Goal: Task Accomplishment & Management: Complete application form

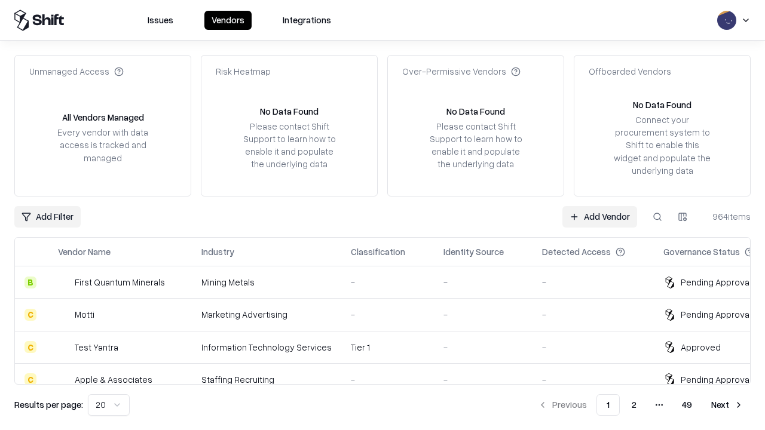
click at [600, 216] on link "Add Vendor" at bounding box center [600, 217] width 75 height 22
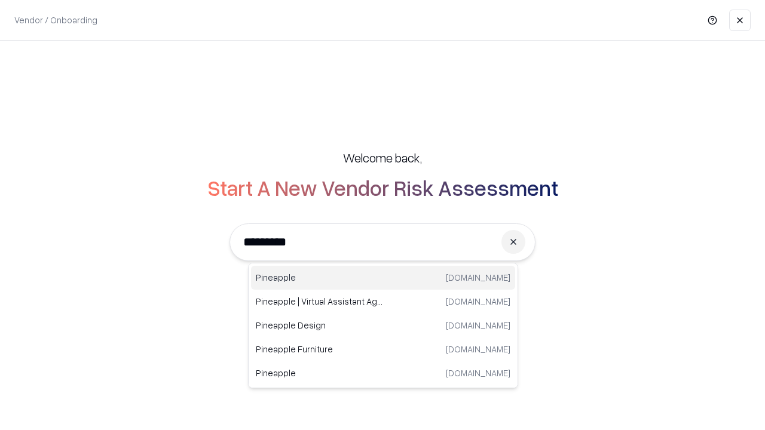
click at [383, 278] on div "Pineapple [DOMAIN_NAME]" at bounding box center [383, 278] width 264 height 24
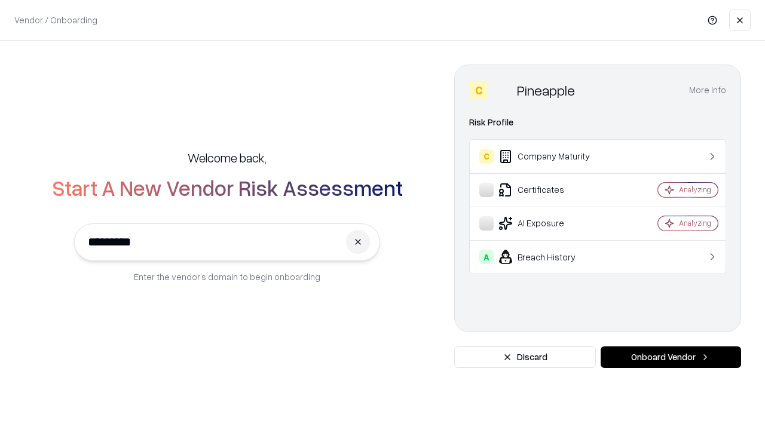
type input "*********"
click at [671, 357] on button "Onboard Vendor" at bounding box center [671, 358] width 140 height 22
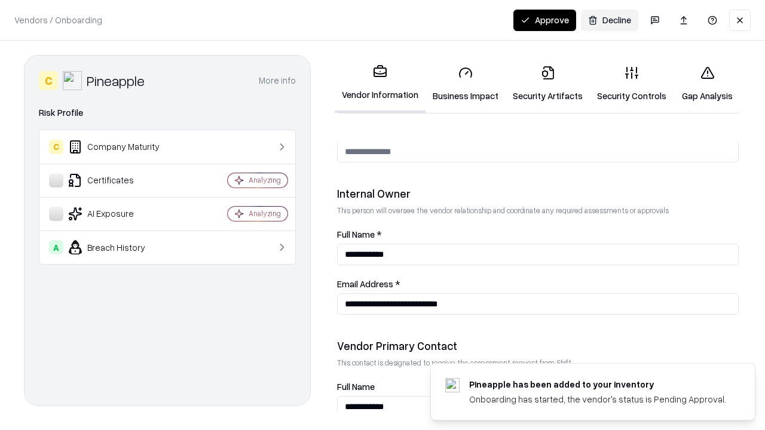
scroll to position [619, 0]
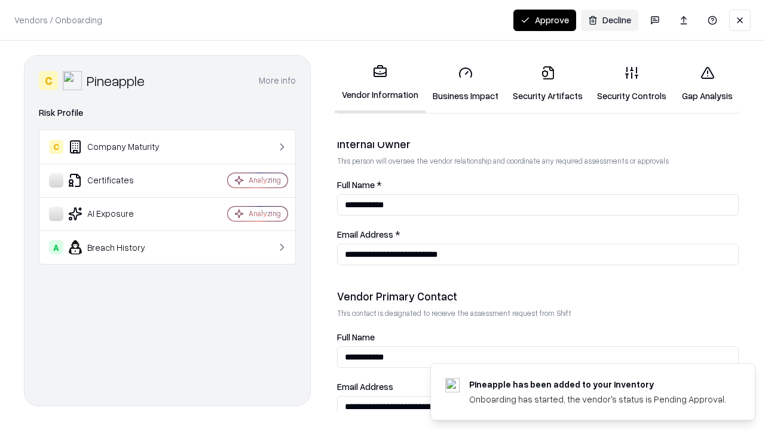
click at [466, 84] on link "Business Impact" at bounding box center [466, 84] width 80 height 56
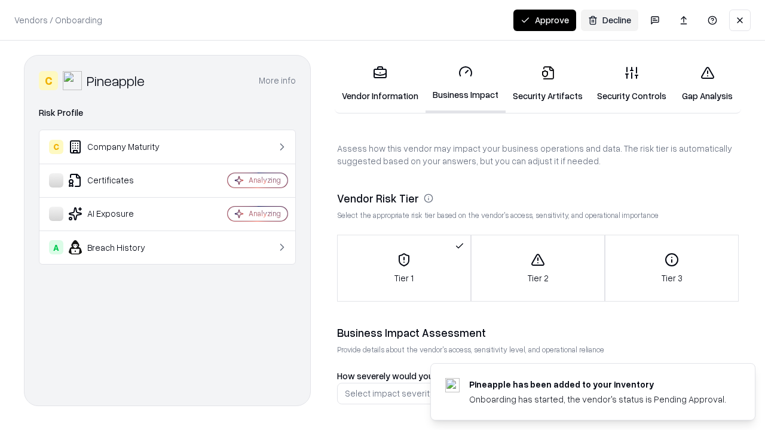
click at [548, 84] on link "Security Artifacts" at bounding box center [548, 84] width 84 height 56
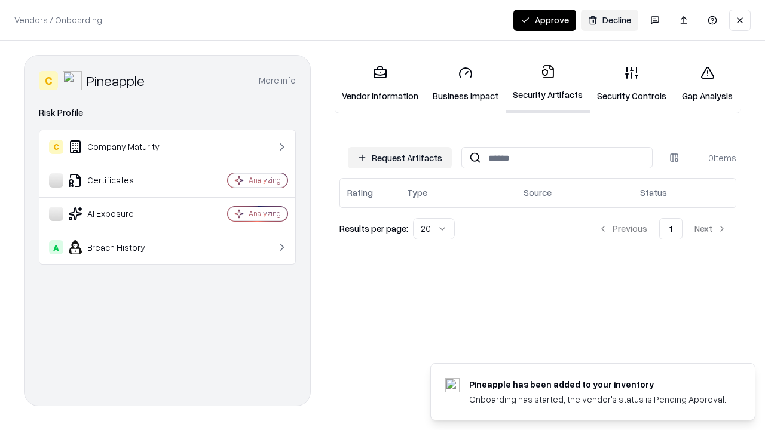
click at [400, 158] on button "Request Artifacts" at bounding box center [400, 158] width 104 height 22
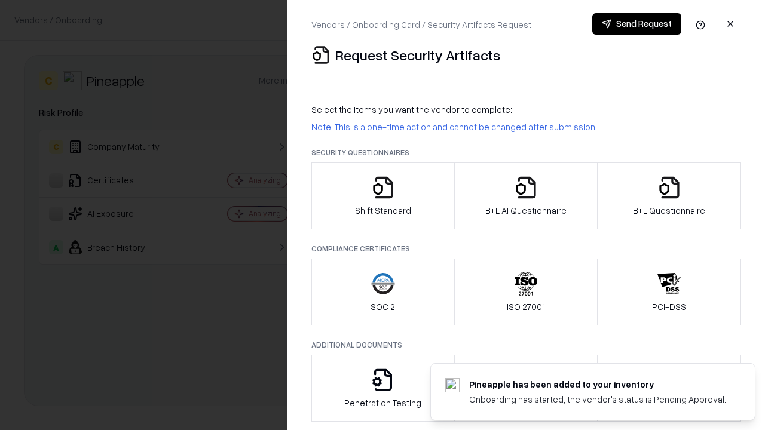
click at [383, 196] on icon "button" at bounding box center [383, 188] width 24 height 24
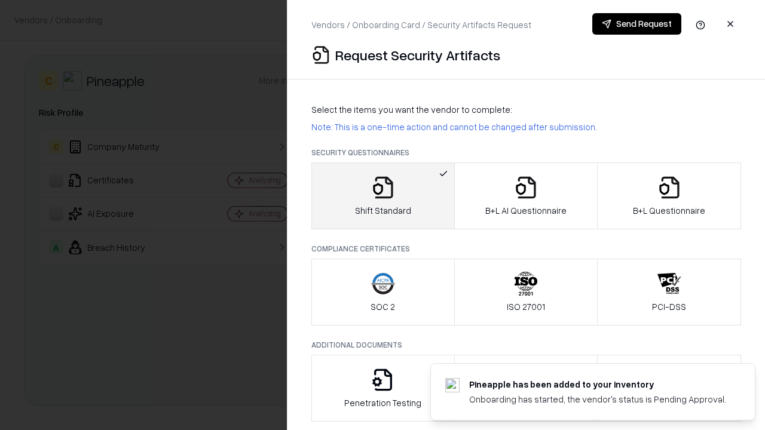
click at [637, 24] on button "Send Request" at bounding box center [636, 24] width 89 height 22
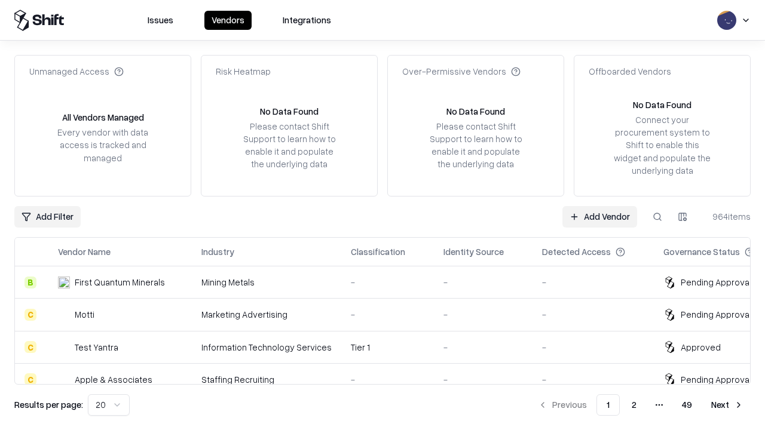
click at [658, 216] on button at bounding box center [658, 217] width 22 height 22
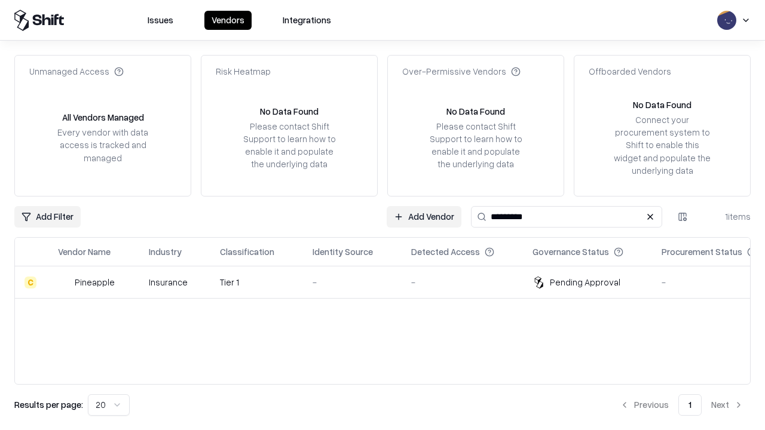
type input "*********"
click at [390, 282] on div "-" at bounding box center [353, 282] width 80 height 13
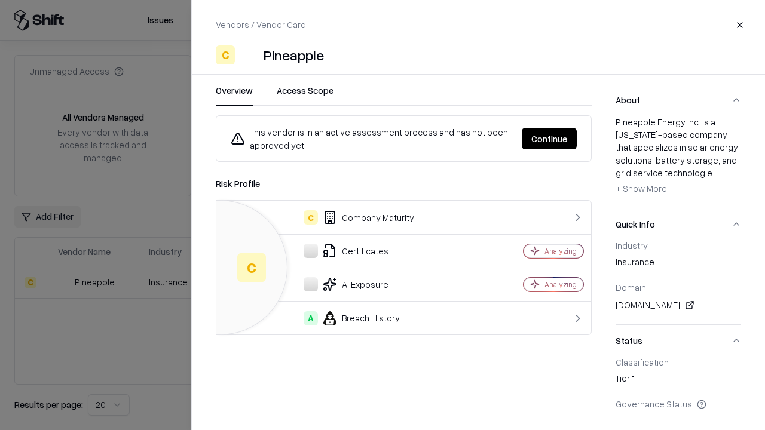
click at [549, 139] on button "Continue" at bounding box center [549, 139] width 55 height 22
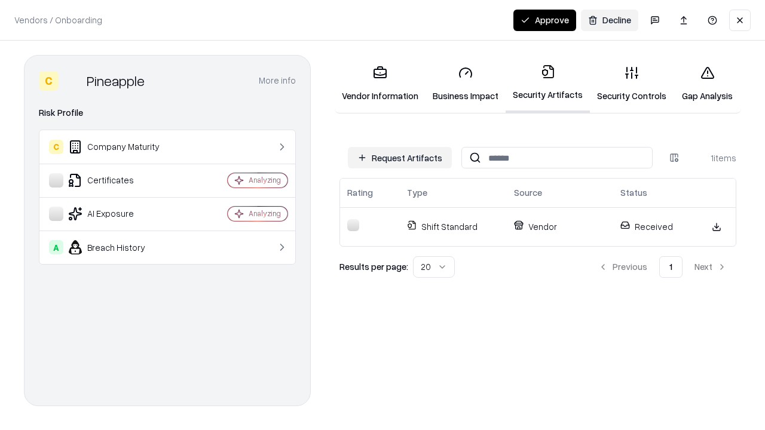
click at [545, 20] on button "Approve" at bounding box center [544, 21] width 63 height 22
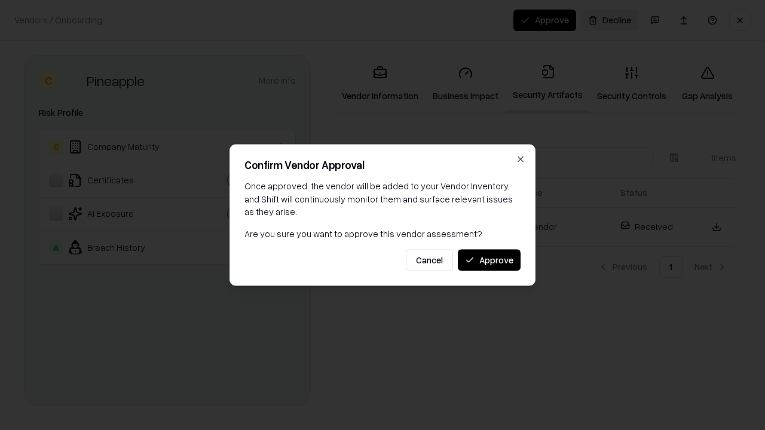
click at [489, 260] on button "Approve" at bounding box center [489, 260] width 63 height 22
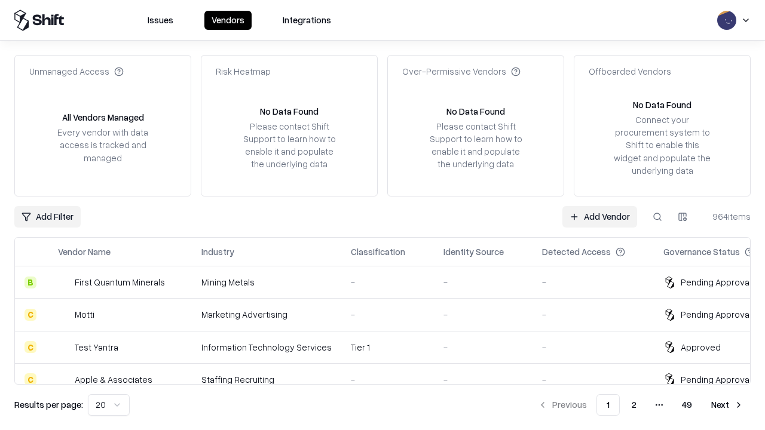
type input "*********"
click at [600, 216] on link "Add Vendor" at bounding box center [600, 217] width 75 height 22
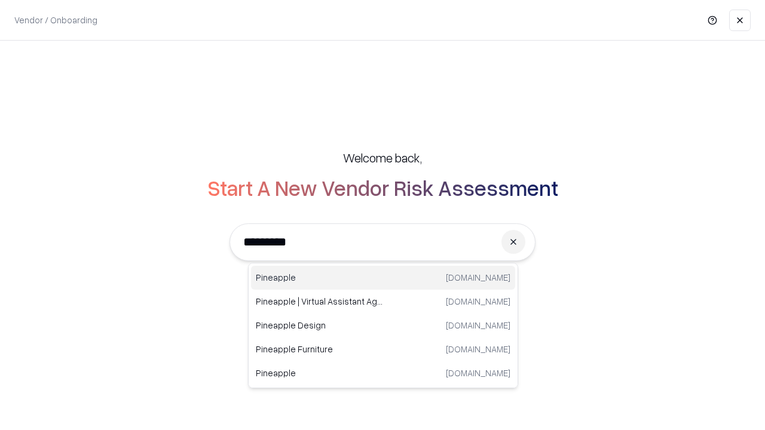
click at [383, 278] on div "Pineapple [DOMAIN_NAME]" at bounding box center [383, 278] width 264 height 24
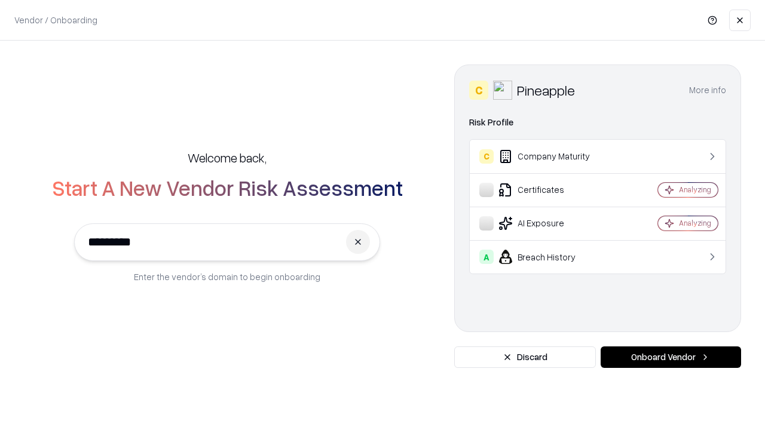
type input "*********"
click at [671, 357] on button "Onboard Vendor" at bounding box center [671, 358] width 140 height 22
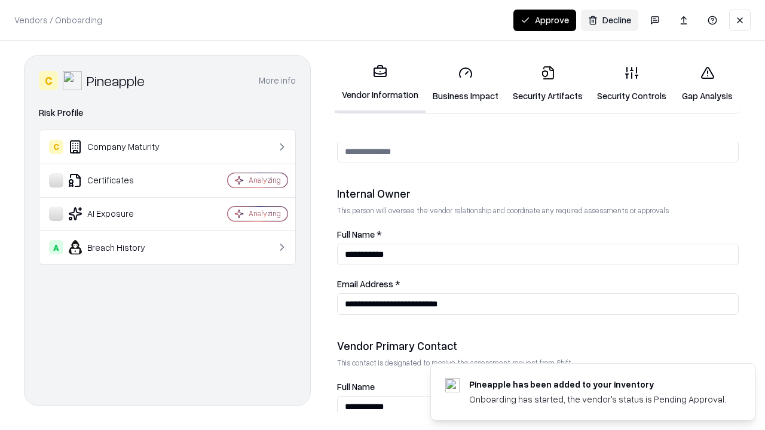
scroll to position [619, 0]
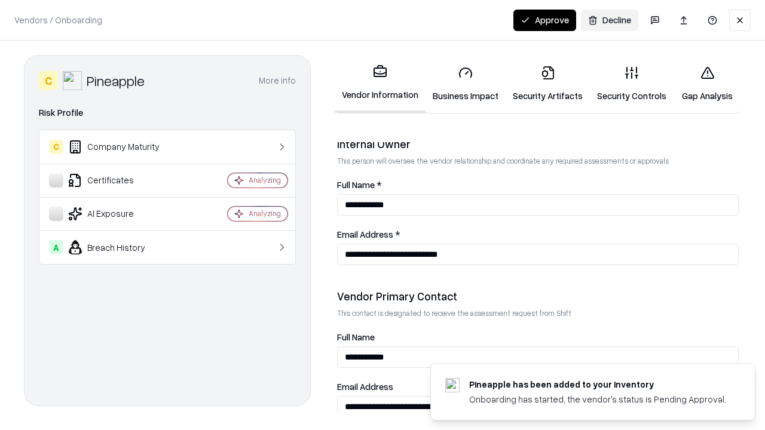
click at [545, 20] on button "Approve" at bounding box center [544, 21] width 63 height 22
